Goal: Browse casually: Explore the website without a specific task or goal

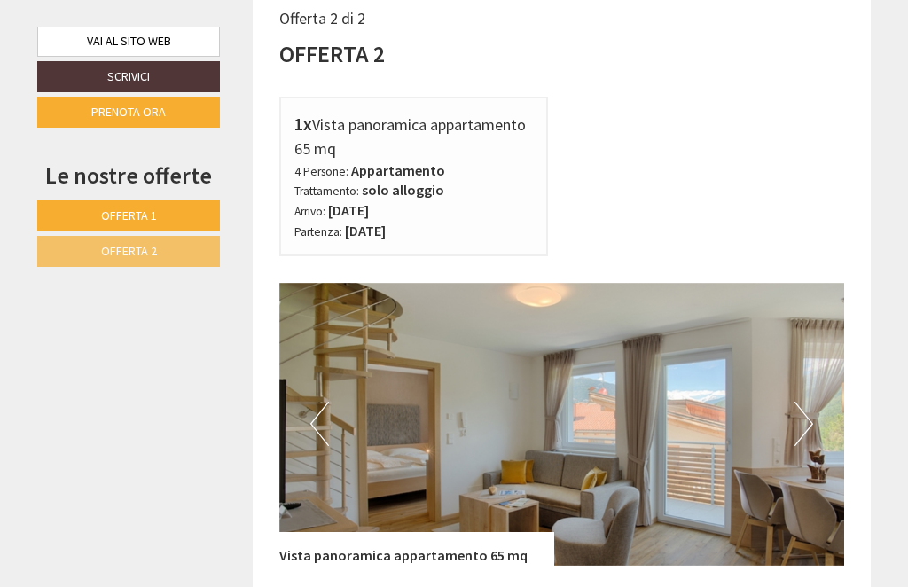
scroll to position [3544, 0]
click at [813, 318] on img at bounding box center [562, 425] width 566 height 283
click at [819, 320] on img at bounding box center [562, 425] width 566 height 283
click at [815, 319] on img at bounding box center [562, 425] width 566 height 283
click at [812, 403] on button "Next" at bounding box center [804, 425] width 19 height 44
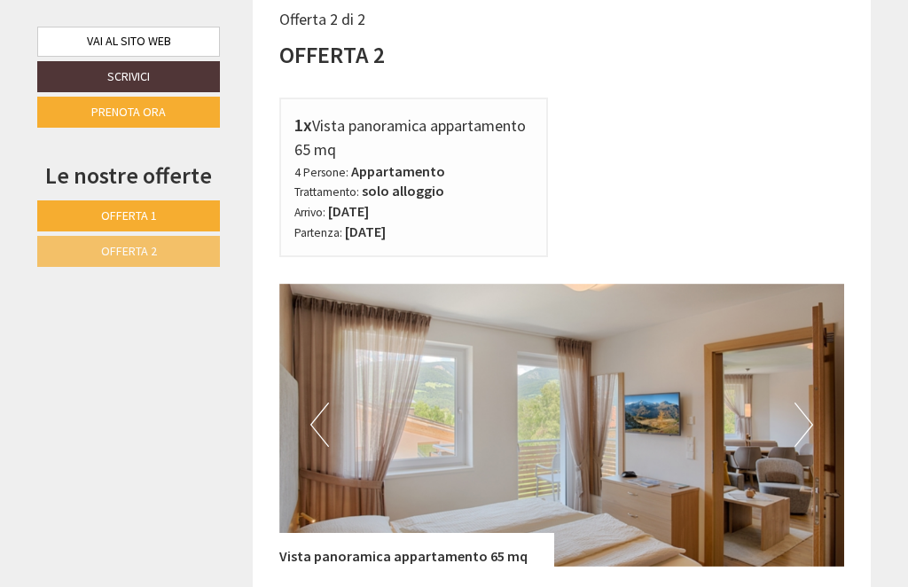
click at [805, 403] on button "Next" at bounding box center [804, 425] width 19 height 44
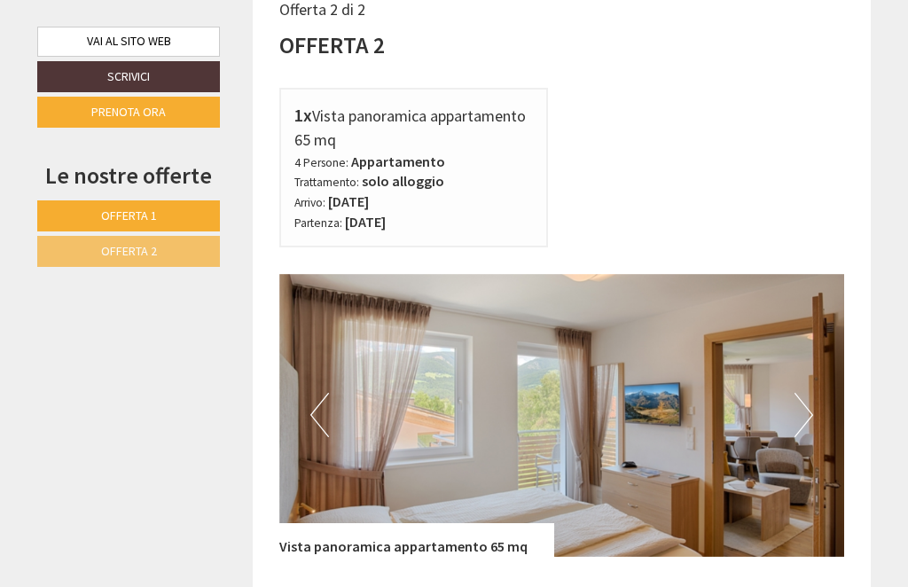
click at [825, 306] on img at bounding box center [562, 415] width 566 height 283
click at [816, 318] on img at bounding box center [562, 415] width 566 height 283
click at [819, 313] on img at bounding box center [562, 415] width 566 height 283
click at [816, 317] on img at bounding box center [562, 415] width 566 height 283
click at [812, 321] on img at bounding box center [562, 415] width 566 height 283
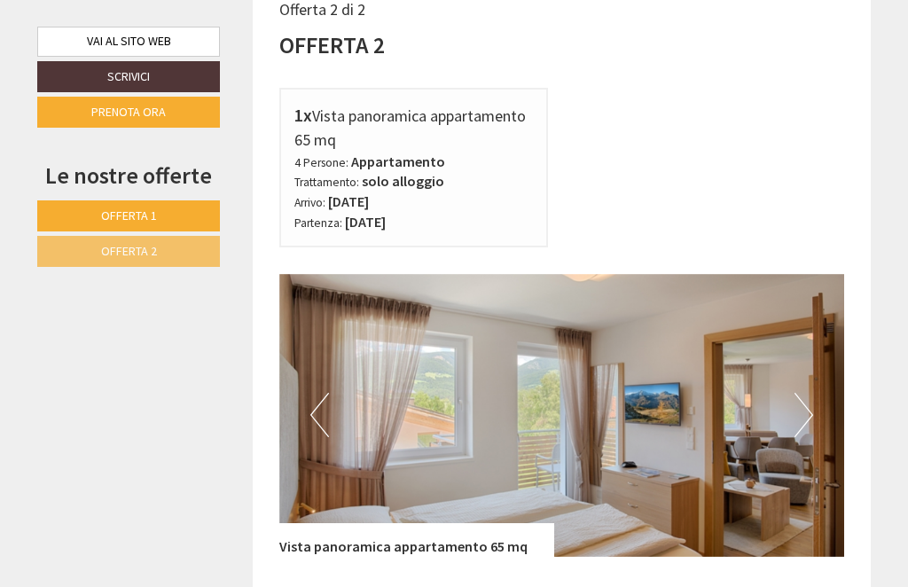
click at [319, 393] on button "Previous" at bounding box center [319, 415] width 19 height 44
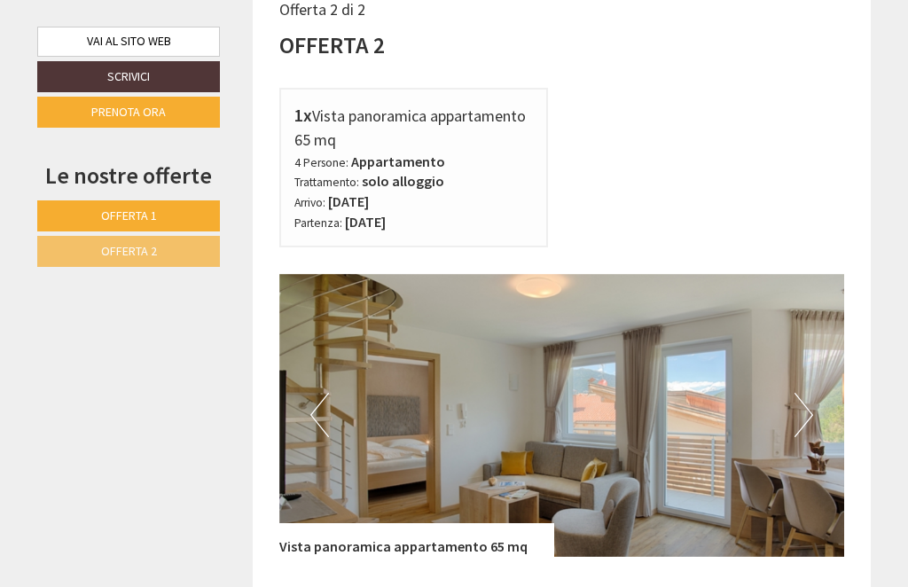
click at [332, 310] on img at bounding box center [562, 415] width 566 height 283
click at [313, 393] on button "Previous" at bounding box center [319, 415] width 19 height 44
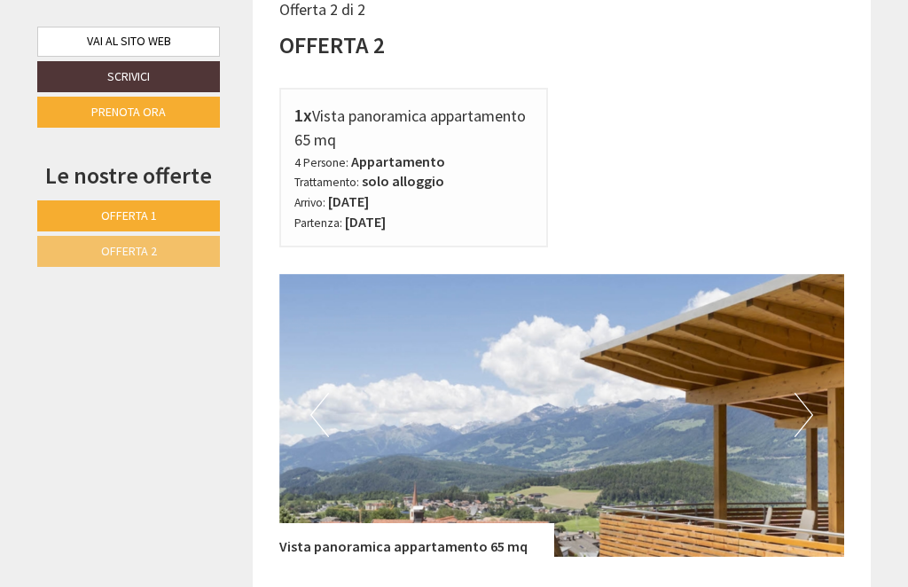
click at [817, 307] on img at bounding box center [562, 415] width 566 height 283
click at [818, 312] on img at bounding box center [562, 415] width 566 height 283
click at [808, 393] on button "Next" at bounding box center [804, 415] width 19 height 44
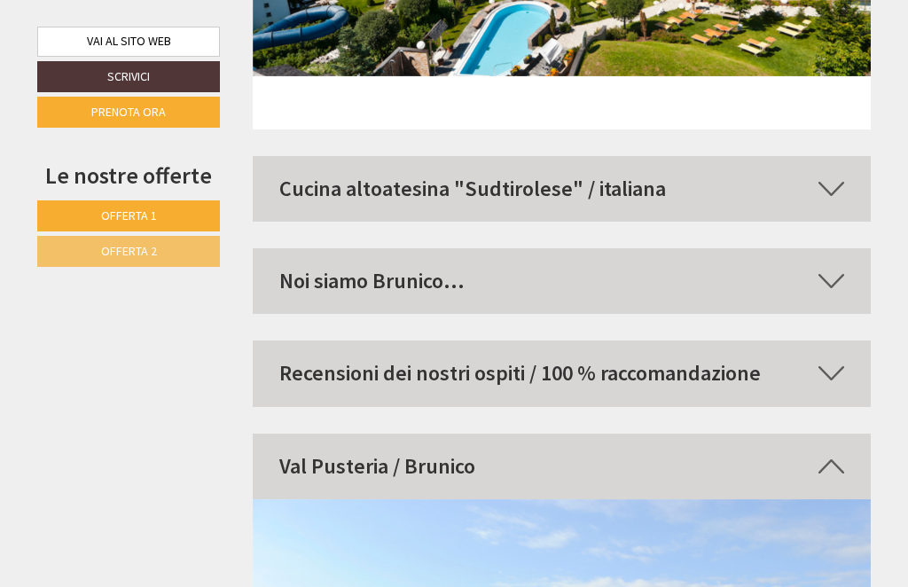
scroll to position [8210, 0]
